Goal: Information Seeking & Learning: Learn about a topic

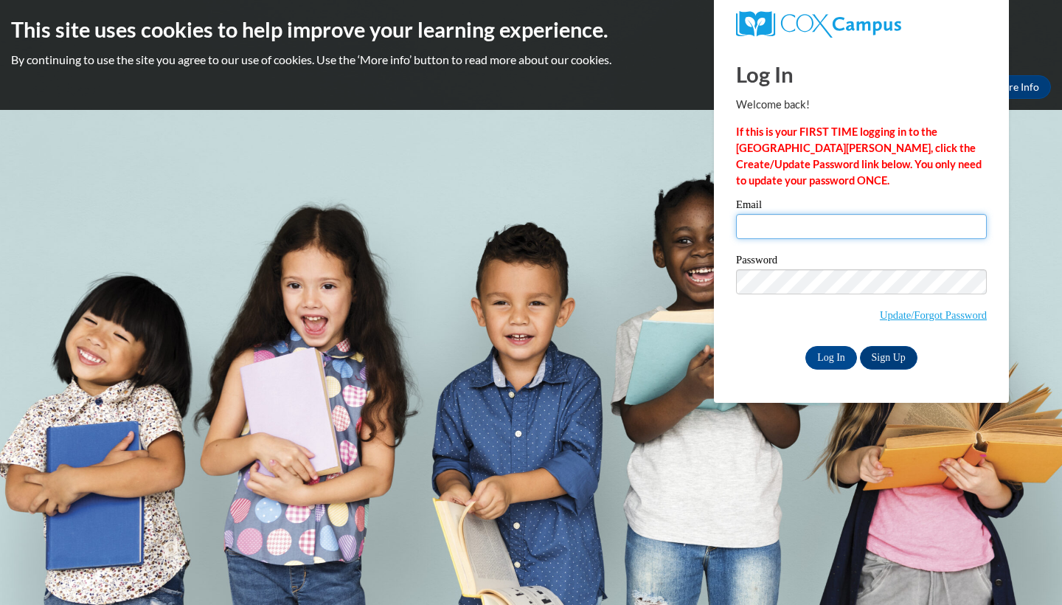
click at [855, 225] on input "Email" at bounding box center [861, 226] width 251 height 25
type input "vbrown5@my.athens.edu"
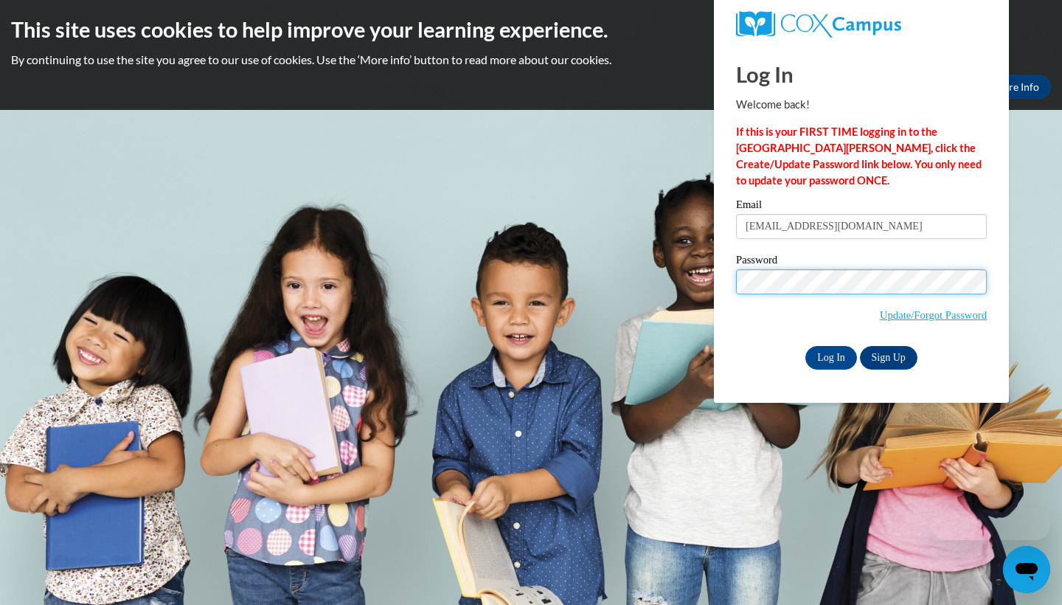
click at [829, 355] on input "Log In" at bounding box center [831, 358] width 52 height 24
click at [825, 346] on input "Log In" at bounding box center [831, 358] width 52 height 24
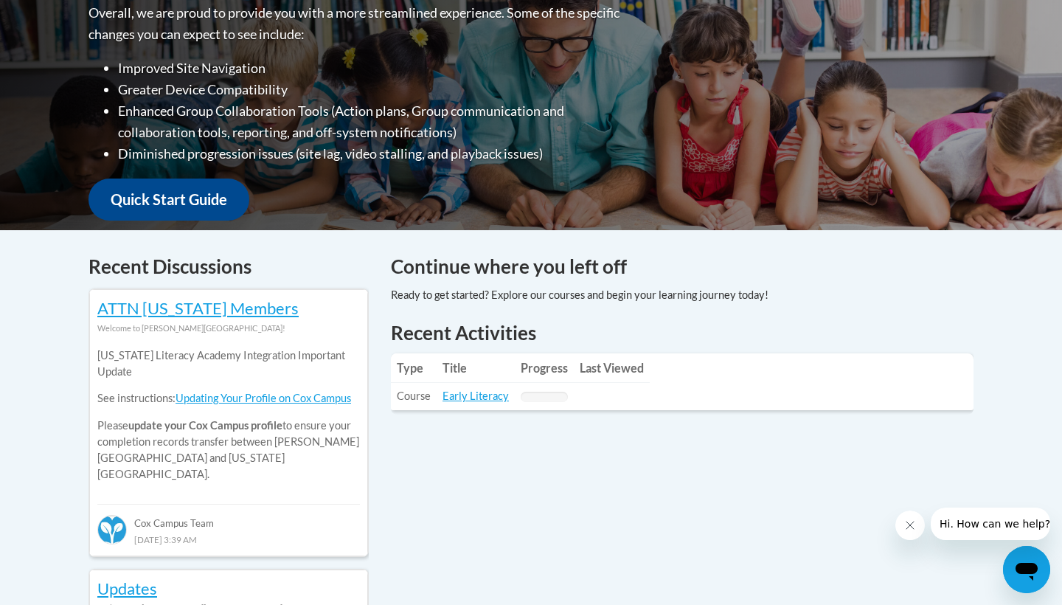
scroll to position [408, 0]
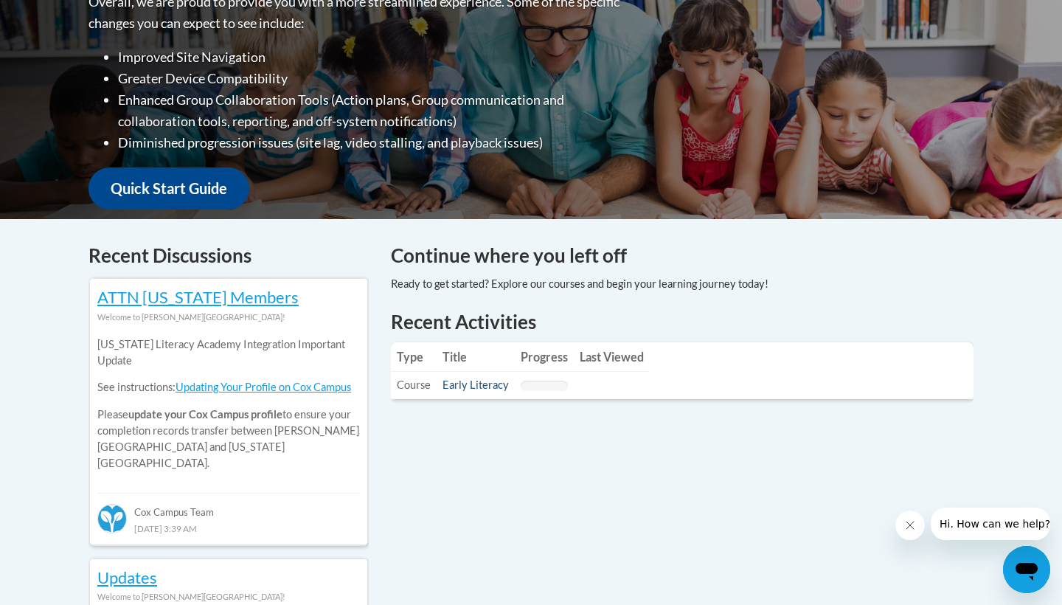
click at [477, 387] on link "Early Literacy" at bounding box center [475, 384] width 66 height 13
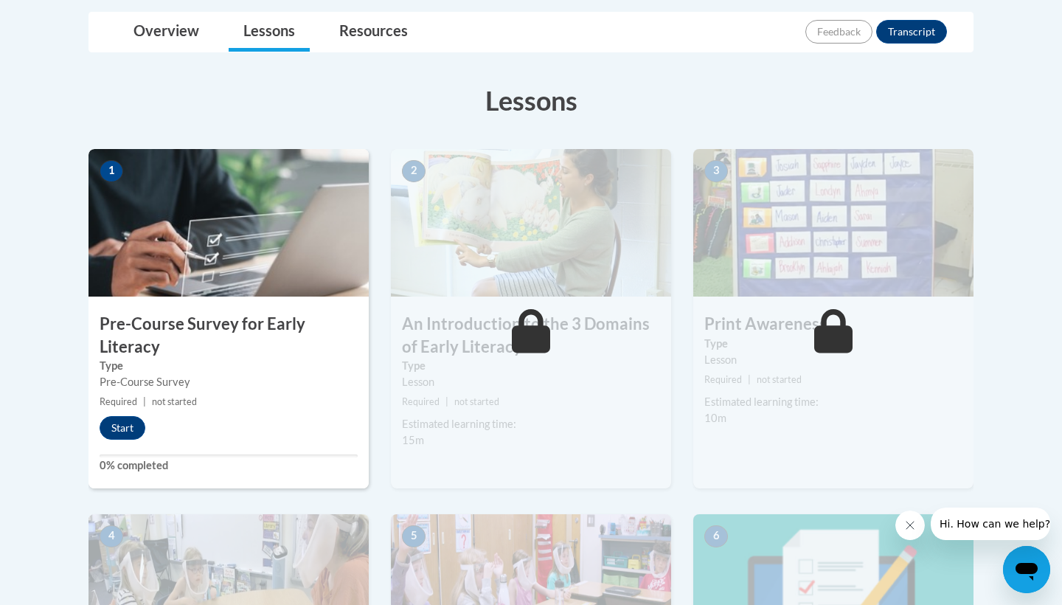
scroll to position [455, 0]
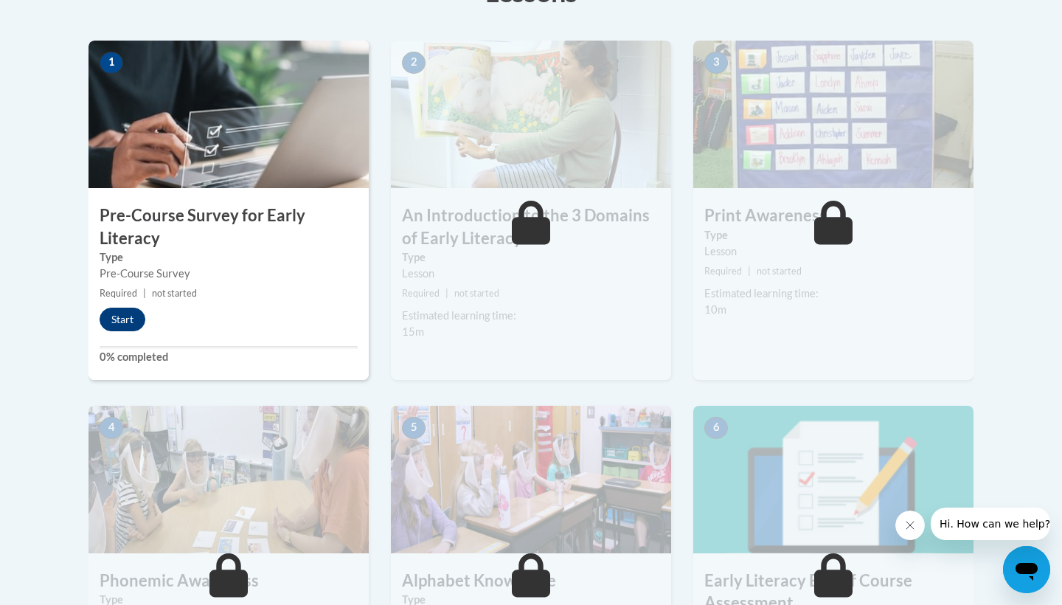
click at [127, 319] on button "Start" at bounding box center [123, 319] width 46 height 24
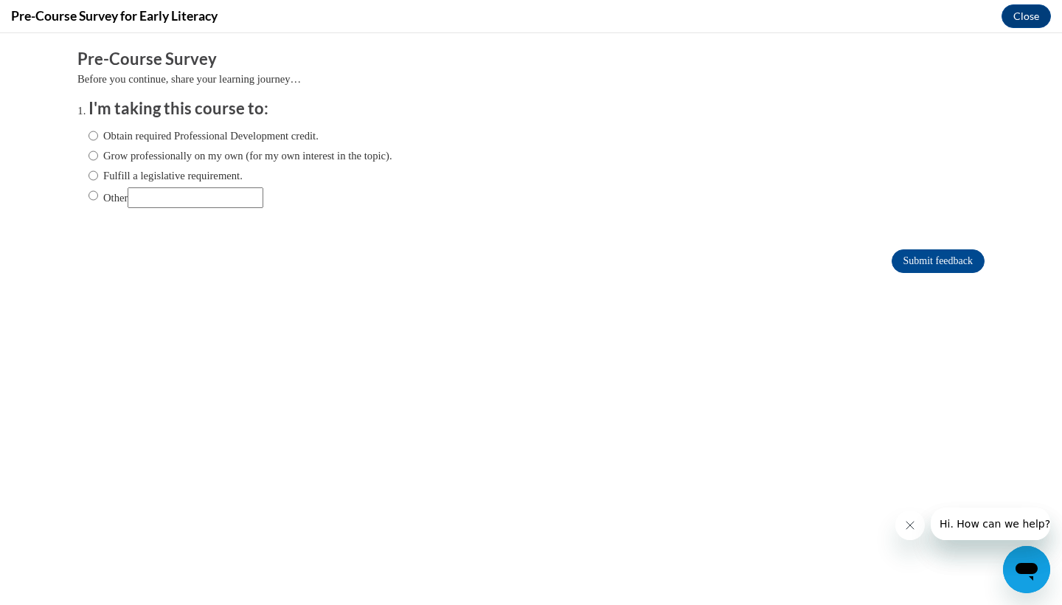
scroll to position [0, 0]
click at [129, 134] on label "Obtain required Professional Development credit." at bounding box center [203, 136] width 230 height 16
click at [98, 134] on input "Obtain required Professional Development credit." at bounding box center [93, 136] width 10 height 16
radio input "true"
click at [905, 260] on input "Submit feedback" at bounding box center [937, 261] width 93 height 24
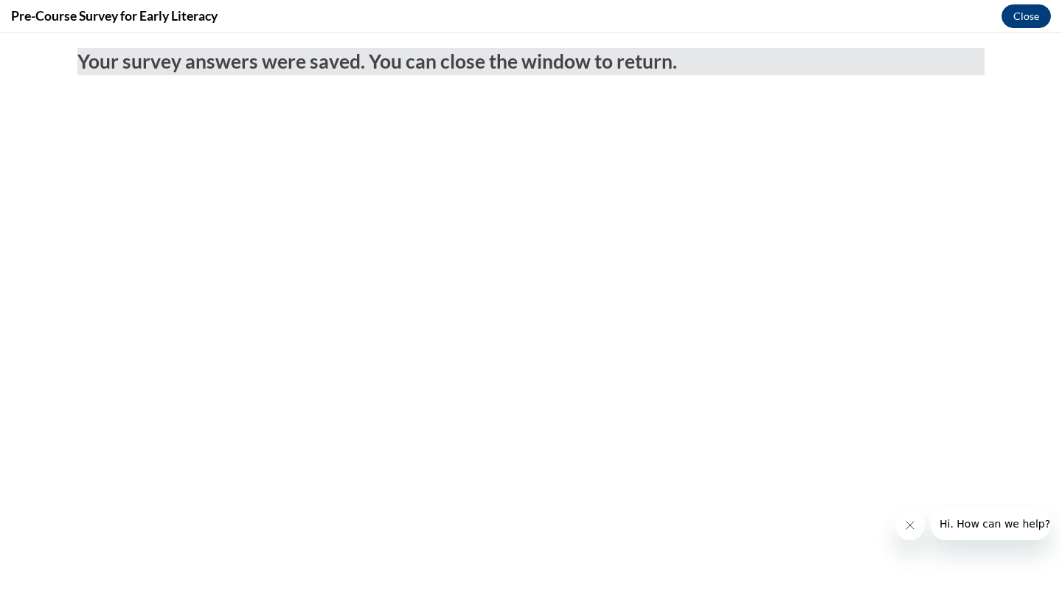
click at [1025, 19] on button "Close" at bounding box center [1025, 16] width 49 height 24
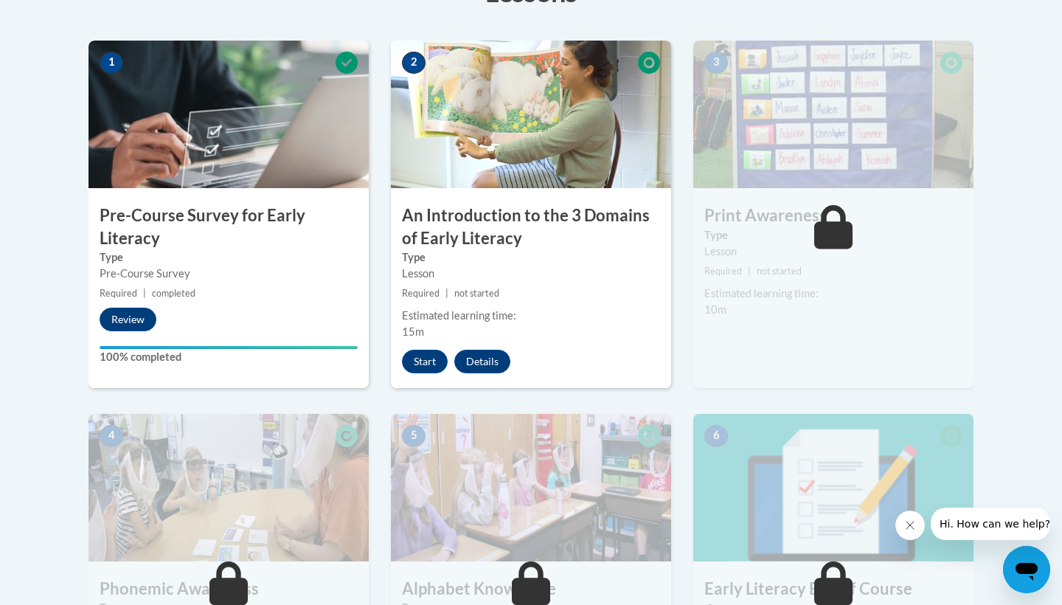
scroll to position [465, 0]
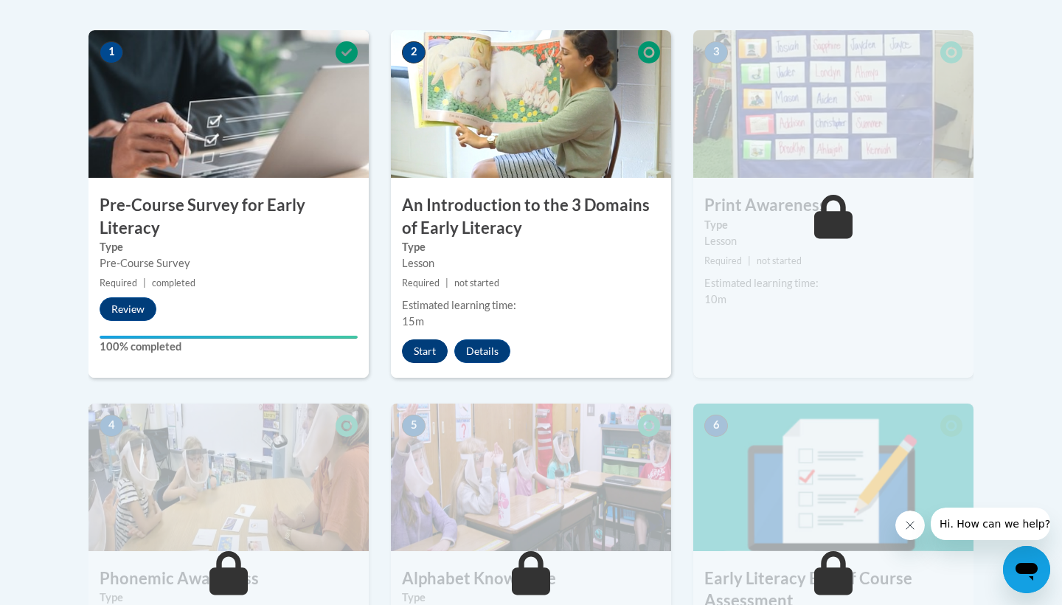
click at [431, 353] on button "Start" at bounding box center [425, 351] width 46 height 24
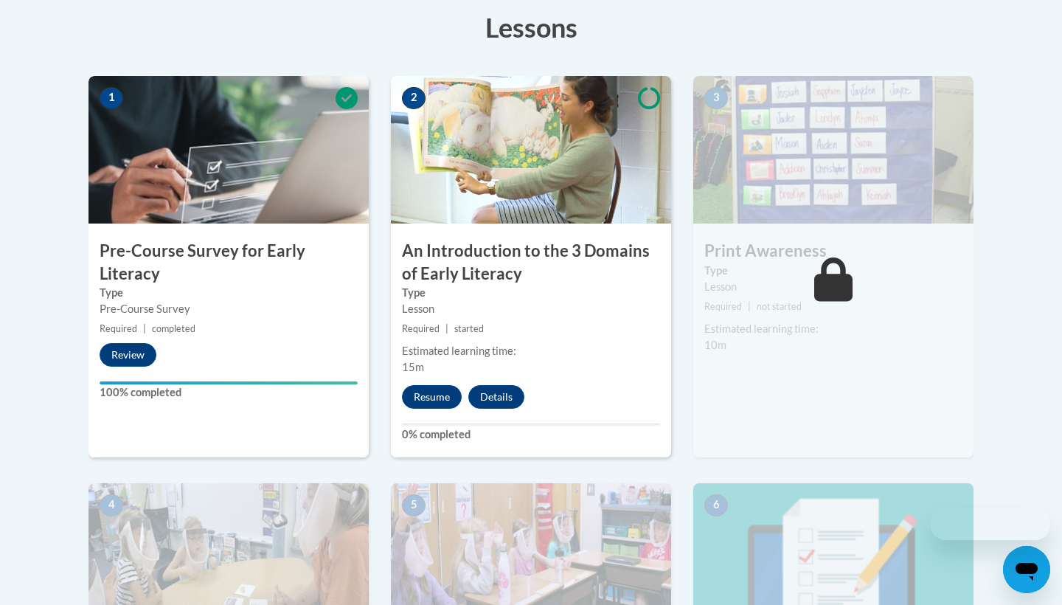
scroll to position [422, 0]
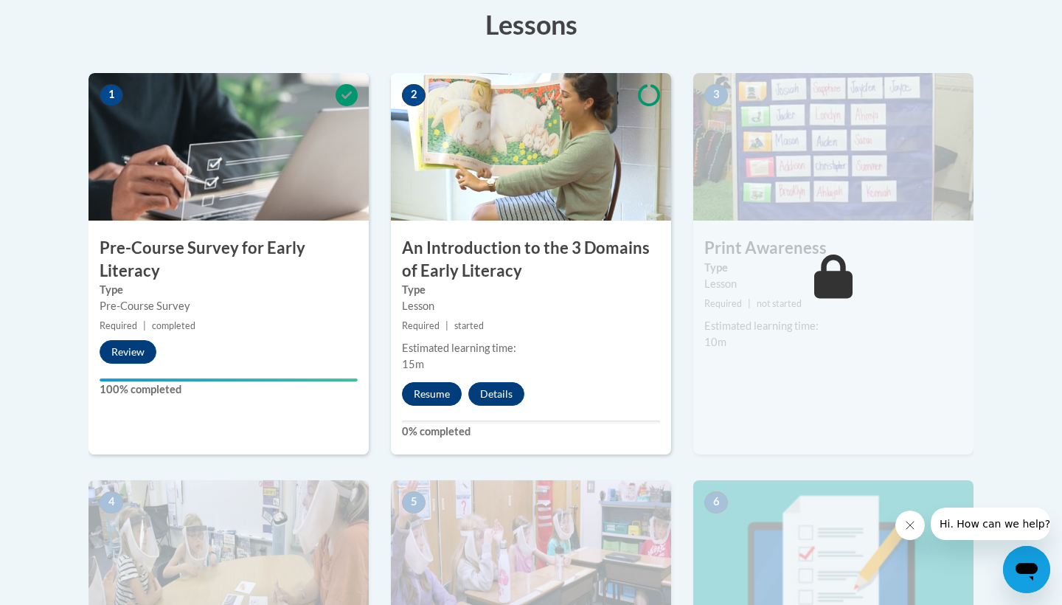
click at [444, 391] on button "Resume" at bounding box center [432, 394] width 60 height 24
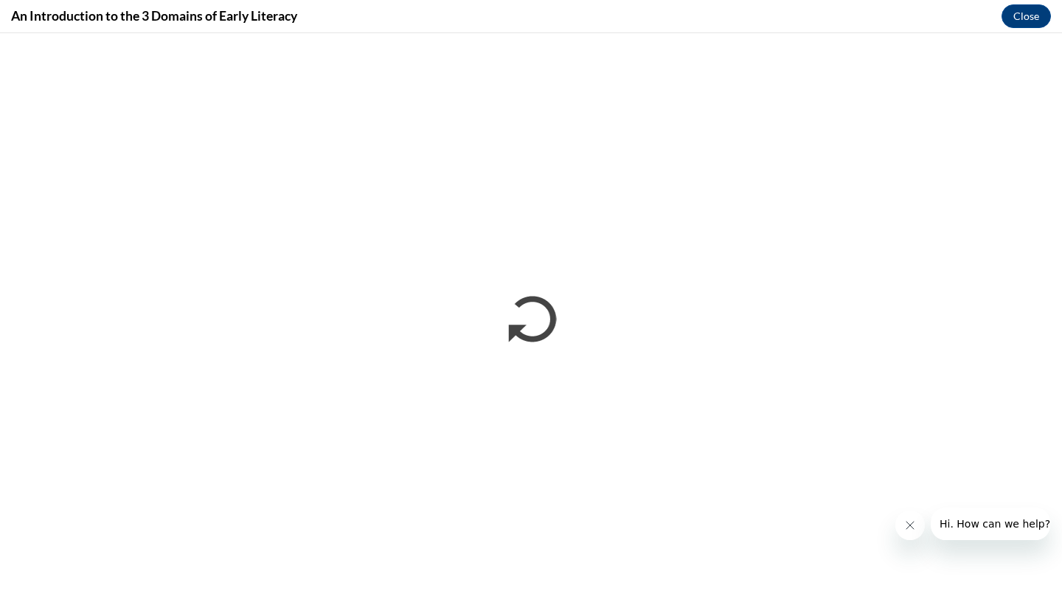
scroll to position [0, 0]
